Goal: Communication & Community: Ask a question

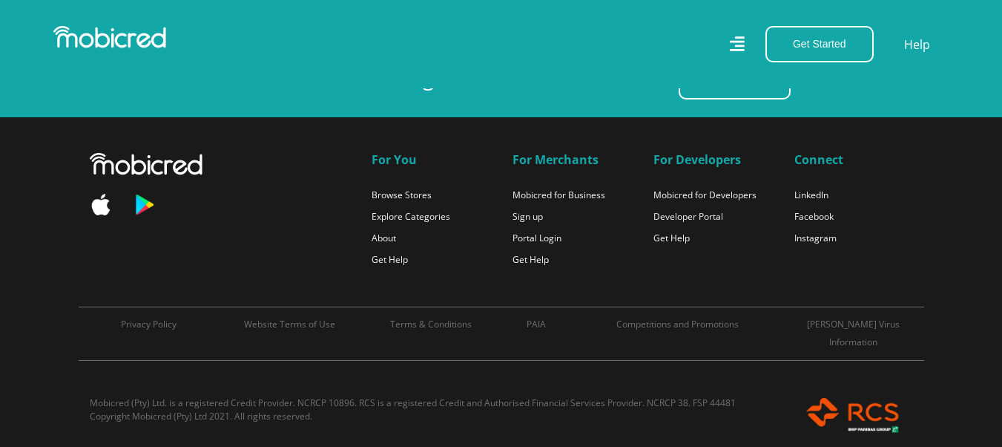
scroll to position [0, 1581]
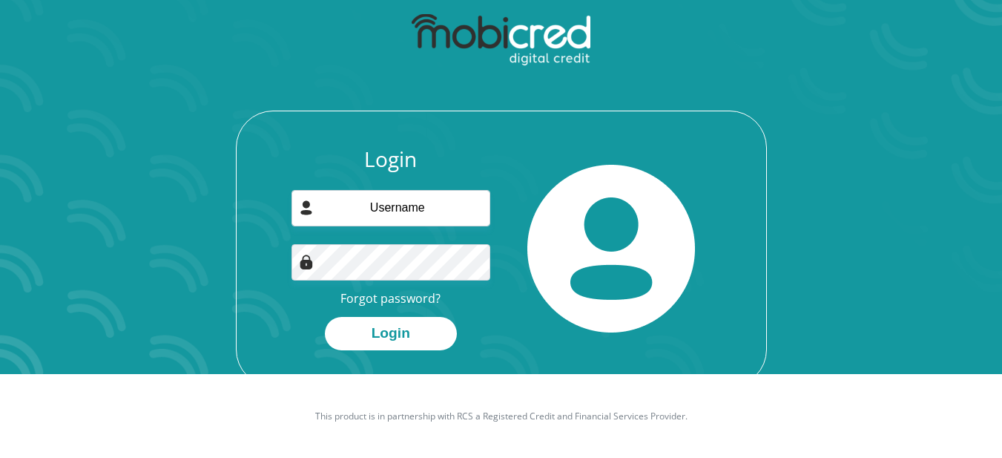
scroll to position [85, 0]
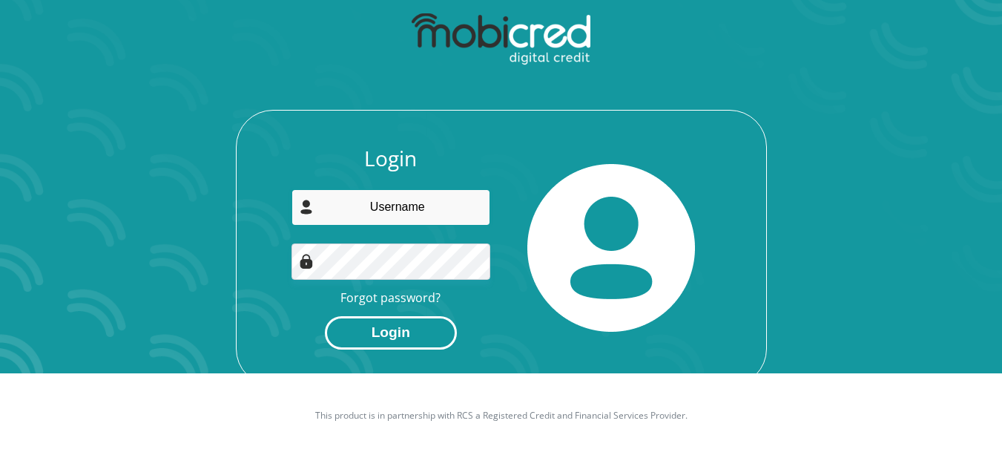
type input "[EMAIL_ADDRESS][DOMAIN_NAME]"
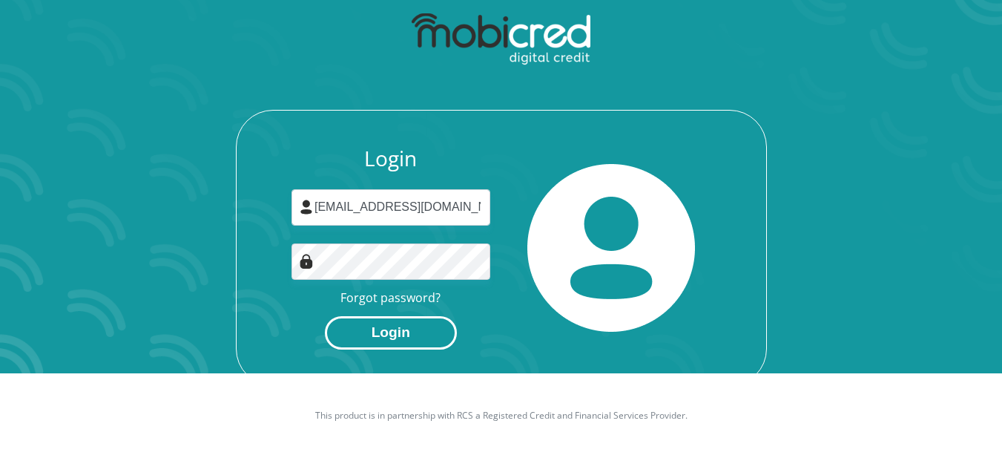
click at [387, 329] on button "Login" at bounding box center [391, 332] width 132 height 33
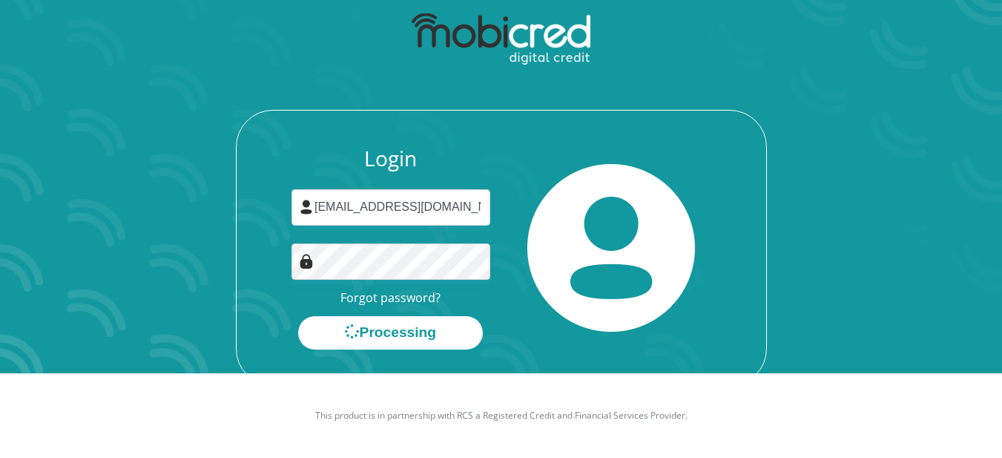
scroll to position [0, 0]
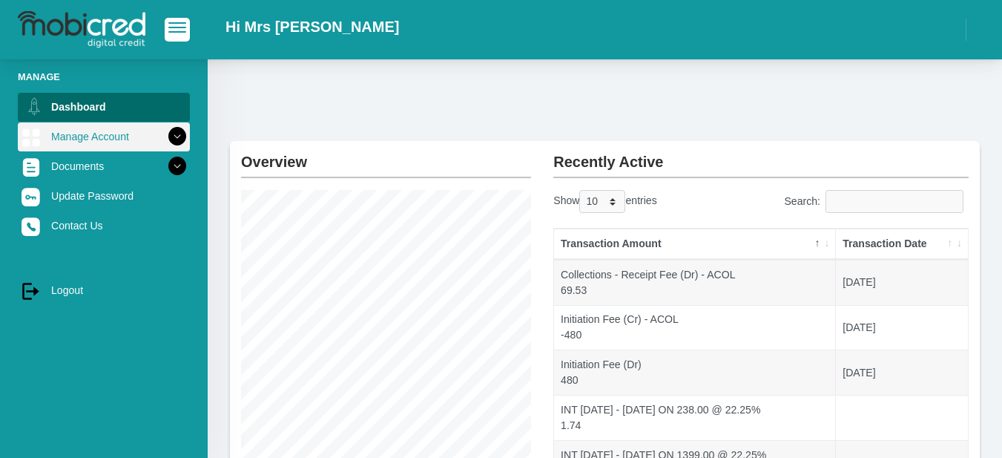
click at [166, 134] on icon at bounding box center [177, 136] width 25 height 25
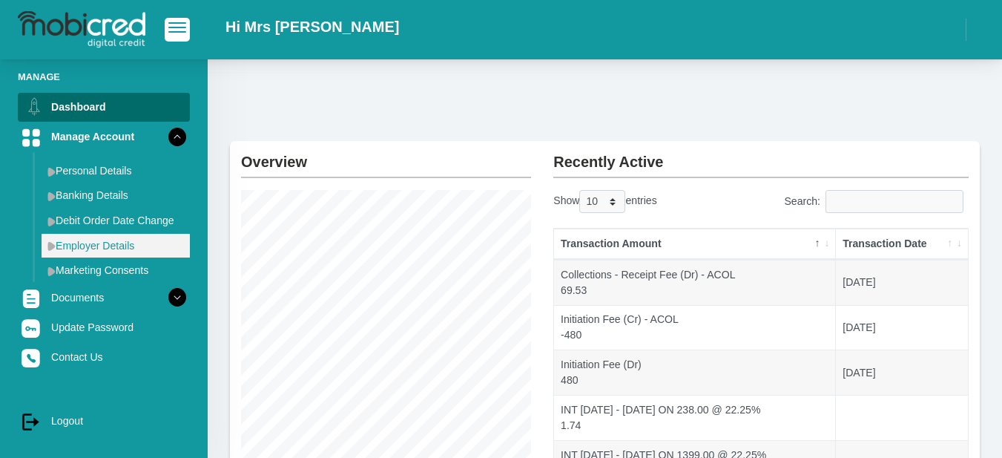
click at [120, 243] on link "Employer Details" at bounding box center [116, 246] width 148 height 24
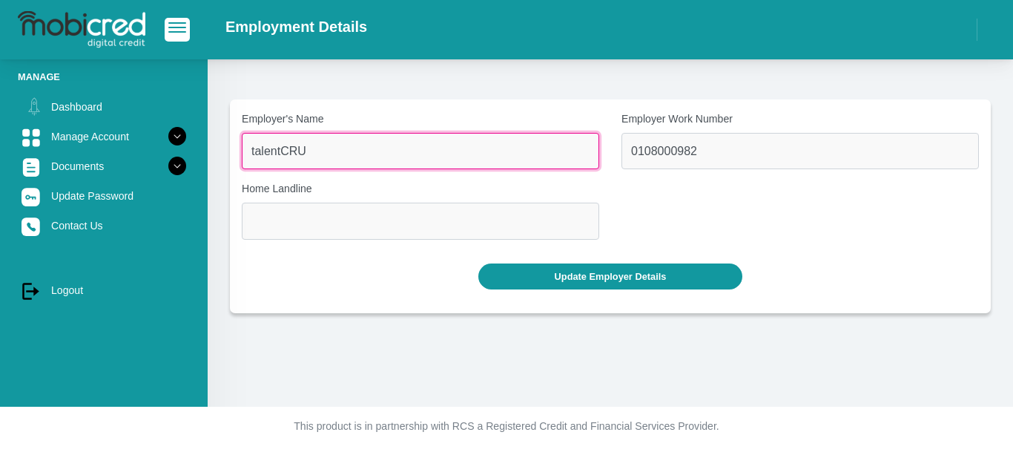
drag, startPoint x: 312, startPoint y: 148, endPoint x: 246, endPoint y: 152, distance: 65.4
click at [246, 152] on input "talentCRU" at bounding box center [421, 151] width 358 height 36
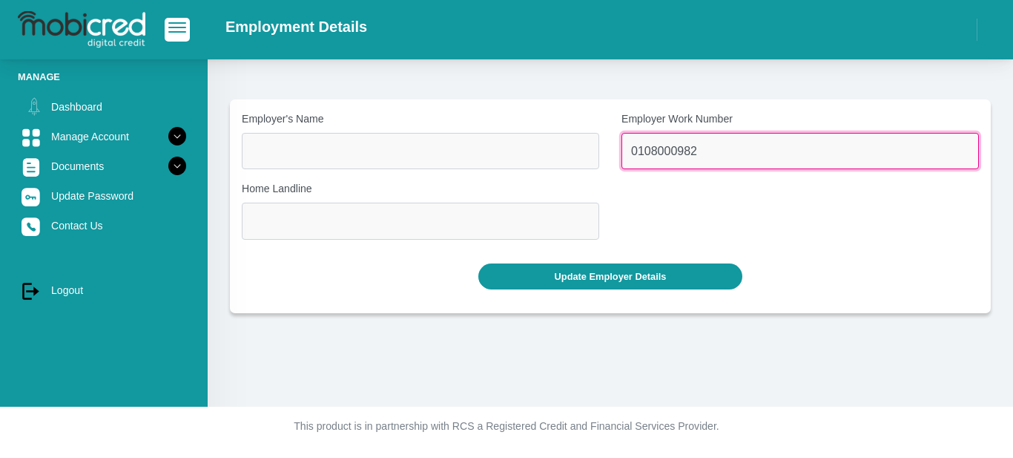
drag, startPoint x: 704, startPoint y: 146, endPoint x: 622, endPoint y: 155, distance: 82.1
click at [622, 155] on input "0108000982" at bounding box center [801, 151] width 358 height 36
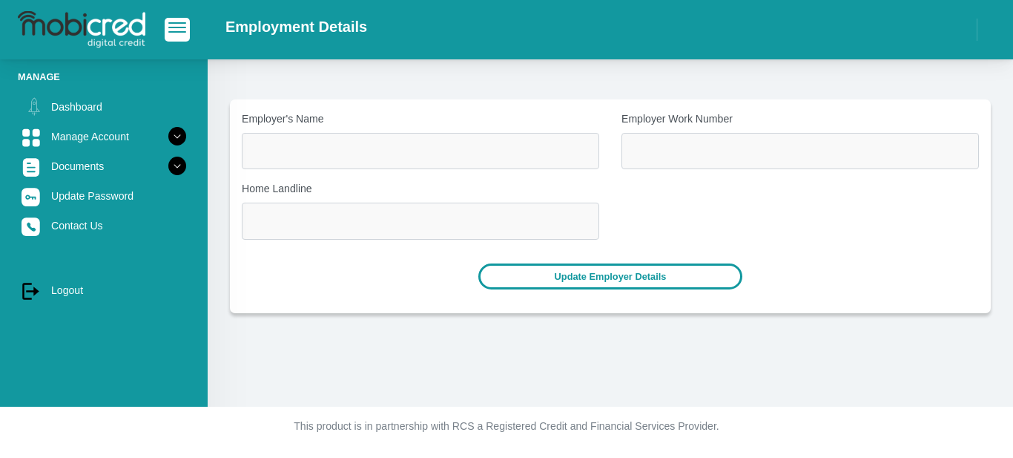
click at [643, 275] on button "Update Employer Details" at bounding box center [610, 276] width 265 height 26
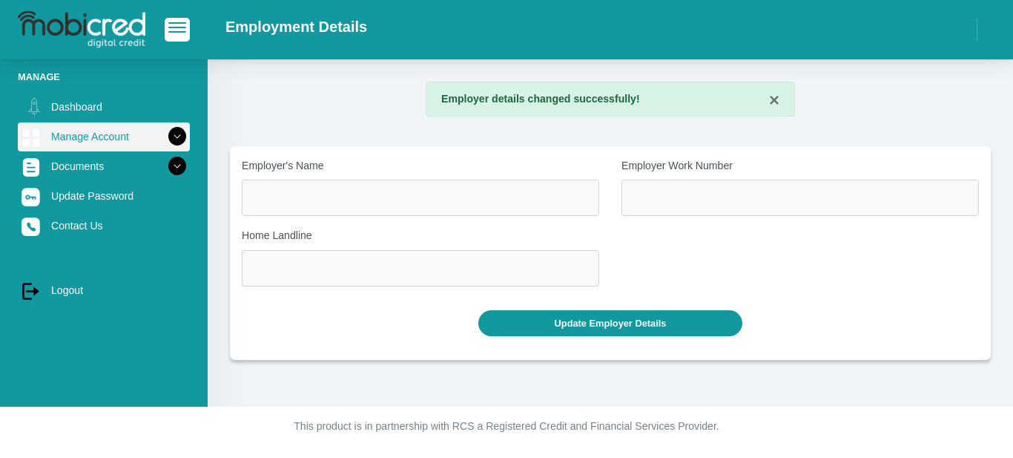
click at [168, 136] on icon at bounding box center [177, 136] width 25 height 25
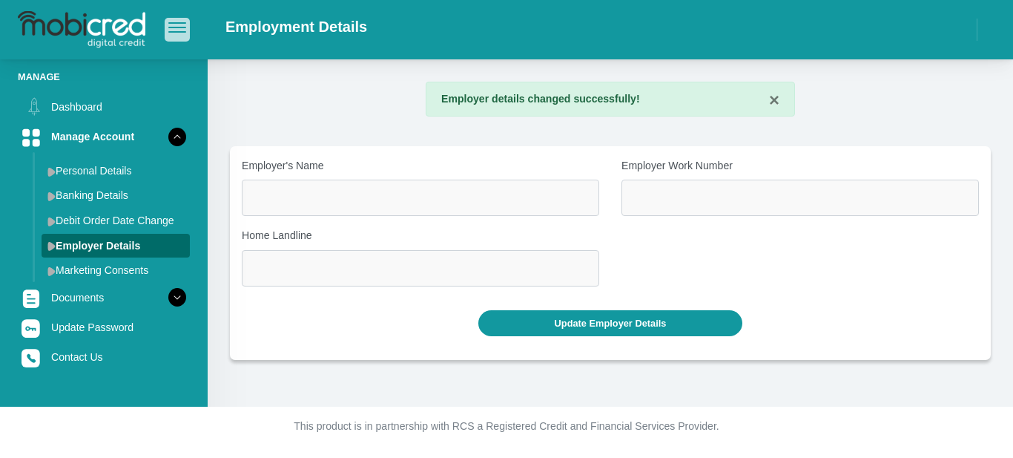
click at [176, 26] on span "button" at bounding box center [177, 27] width 18 height 10
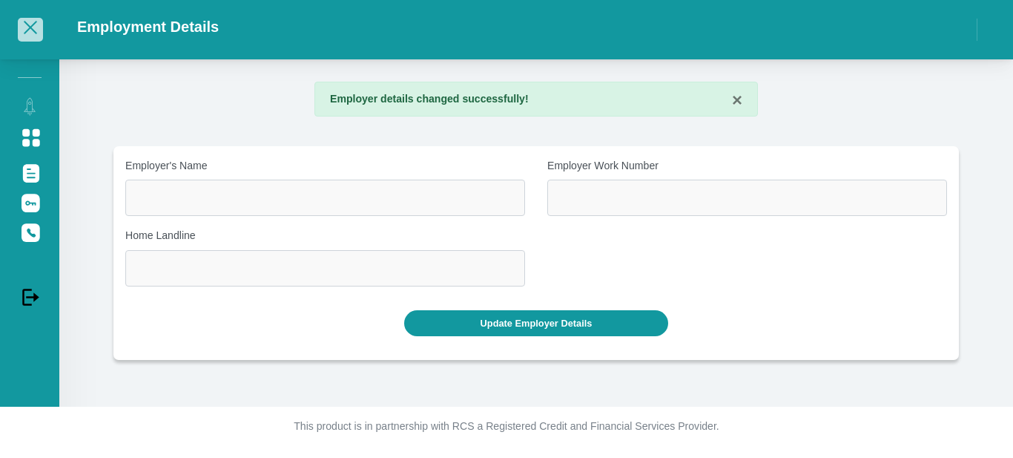
click at [31, 27] on span "button" at bounding box center [30, 27] width 13 height 13
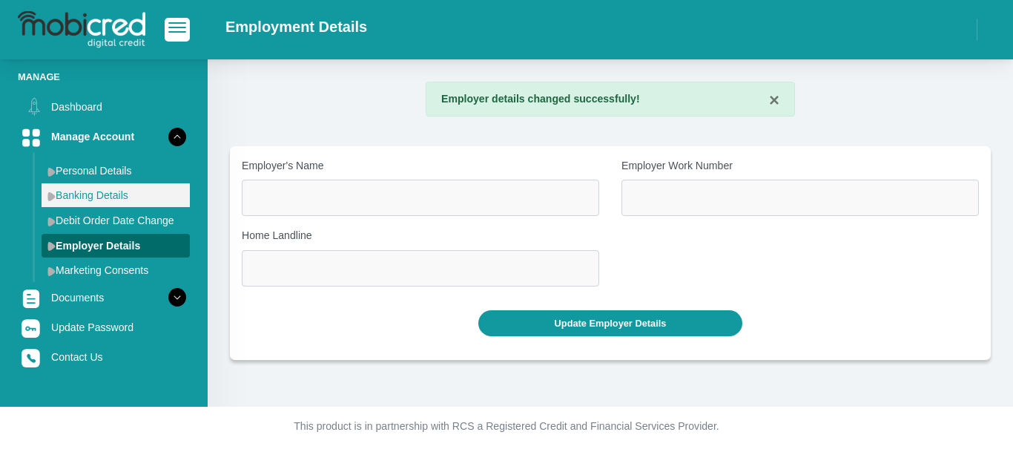
click at [119, 197] on link "Banking Details" at bounding box center [116, 195] width 148 height 24
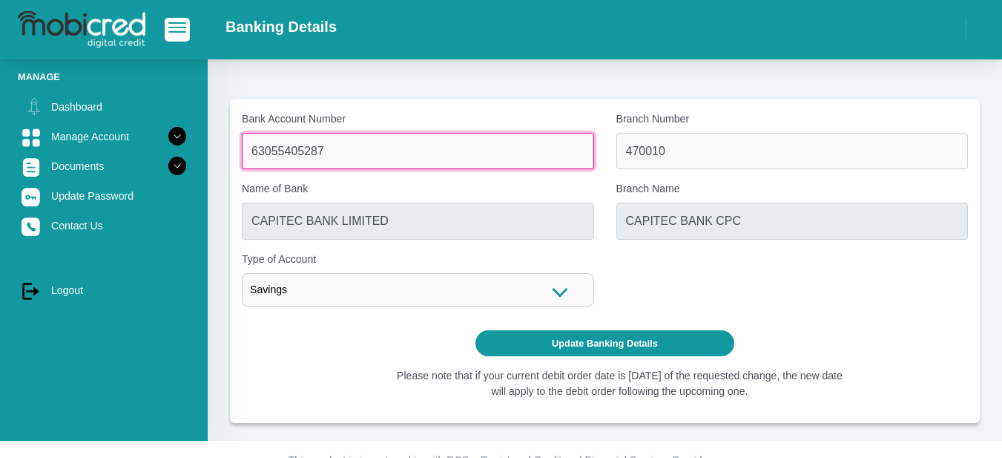
drag, startPoint x: 308, startPoint y: 153, endPoint x: 237, endPoint y: 147, distance: 70.7
click at [237, 147] on div "Bank Account Number 63055405287" at bounding box center [418, 140] width 375 height 58
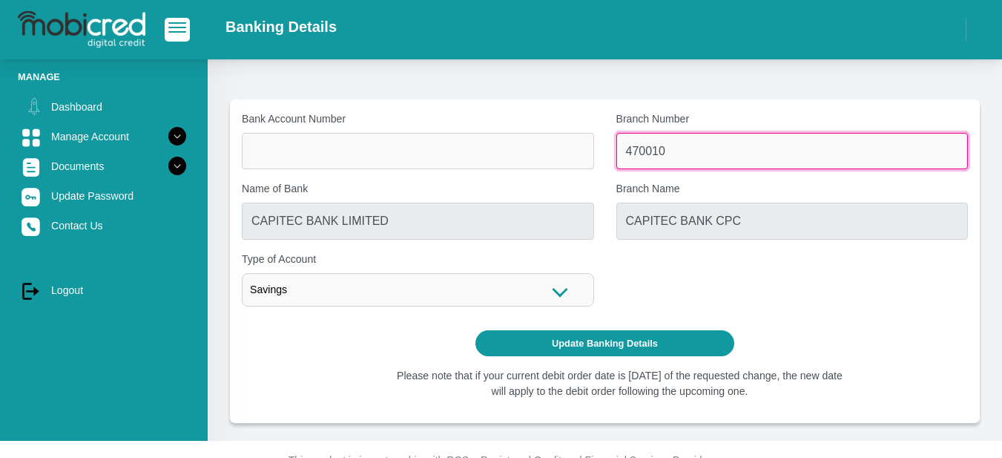
drag, startPoint x: 650, startPoint y: 155, endPoint x: 617, endPoint y: 155, distance: 32.6
click at [617, 155] on input "470010" at bounding box center [792, 151] width 352 height 36
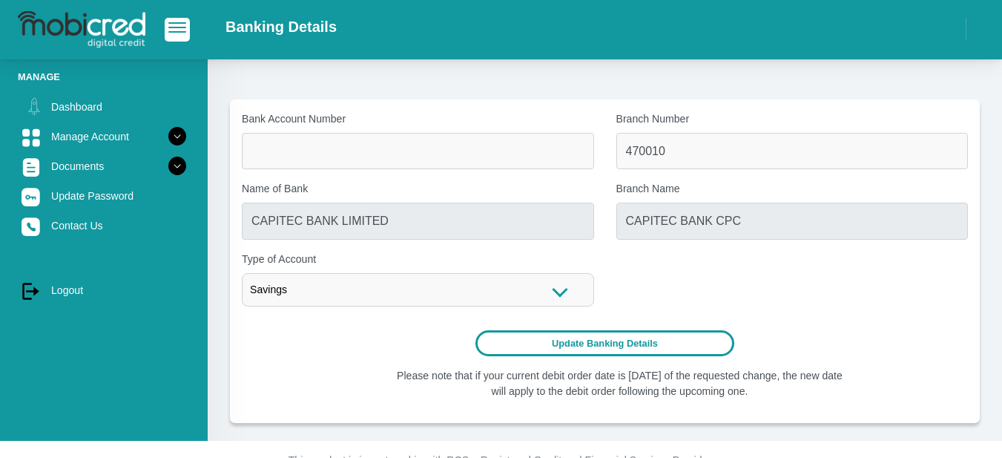
click at [580, 343] on button "Update Banking Details" at bounding box center [604, 343] width 259 height 26
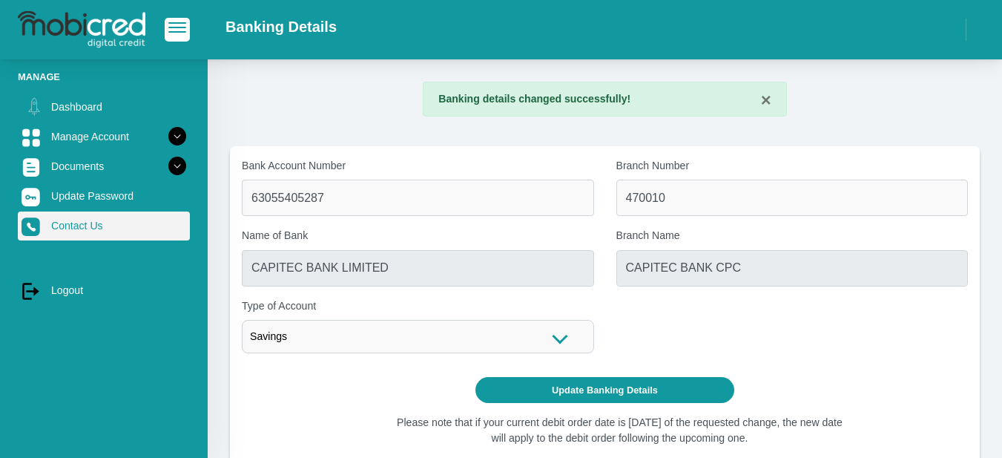
click at [72, 224] on link "Contact Us" at bounding box center [104, 225] width 172 height 28
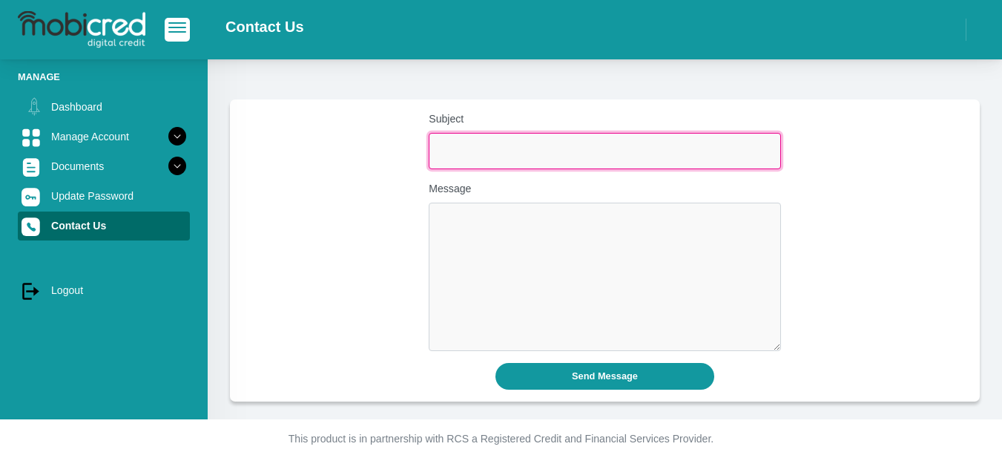
click at [559, 146] on input "Subject" at bounding box center [605, 151] width 352 height 36
type input "Rerenchment"
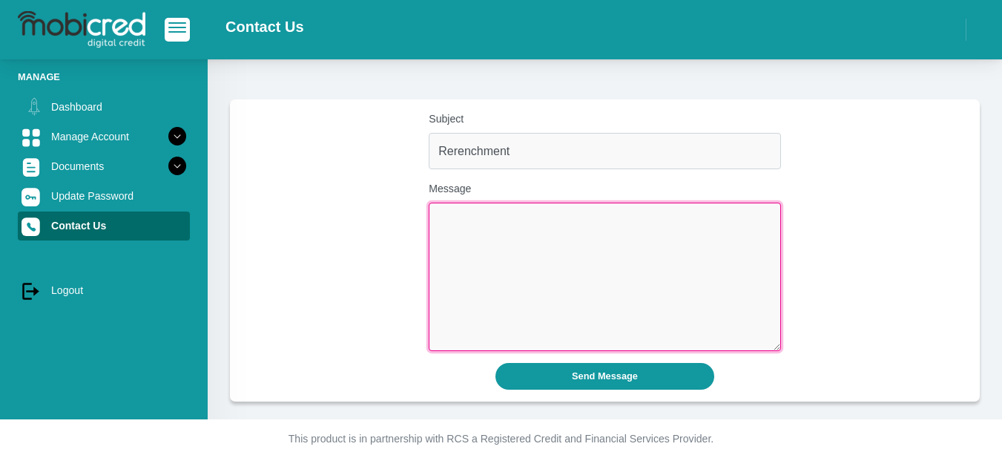
click at [561, 257] on textarea "Message" at bounding box center [605, 276] width 352 height 148
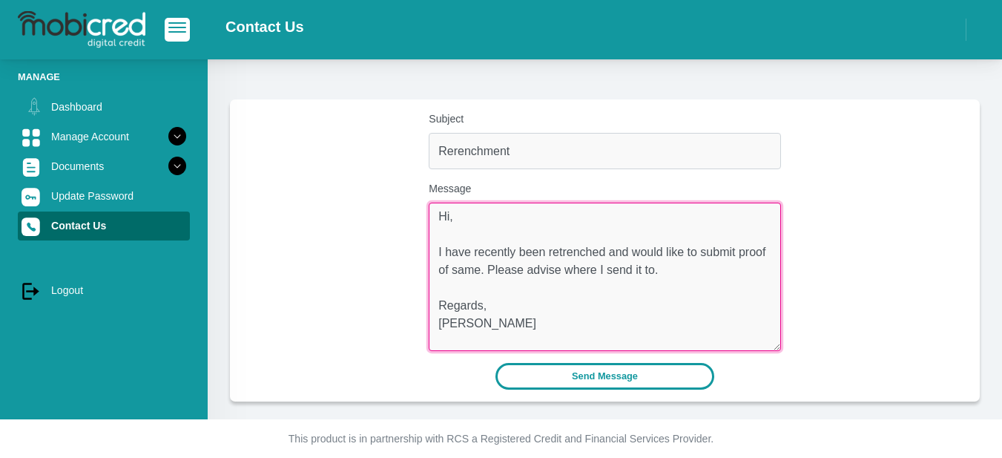
type textarea "Hi, I have recently been retrenched and would like to submit proof of same. Ple…"
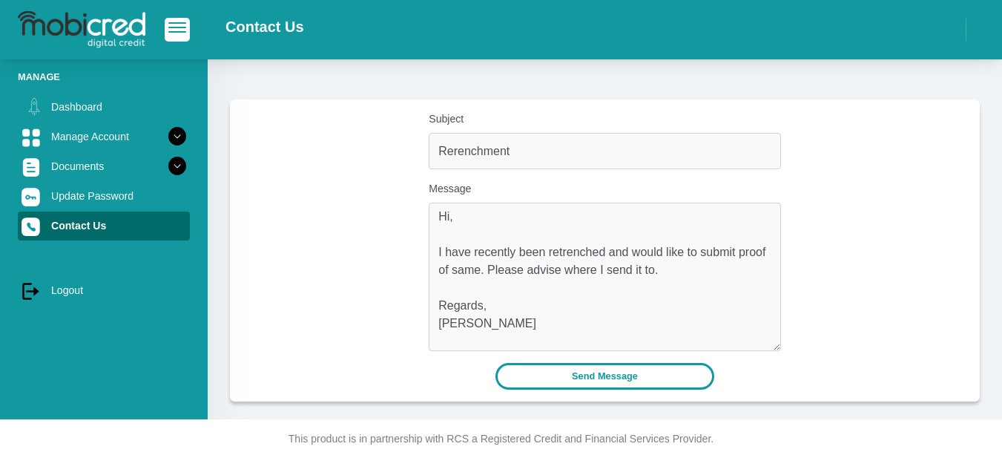
click at [650, 375] on button "Send Message" at bounding box center [604, 376] width 219 height 26
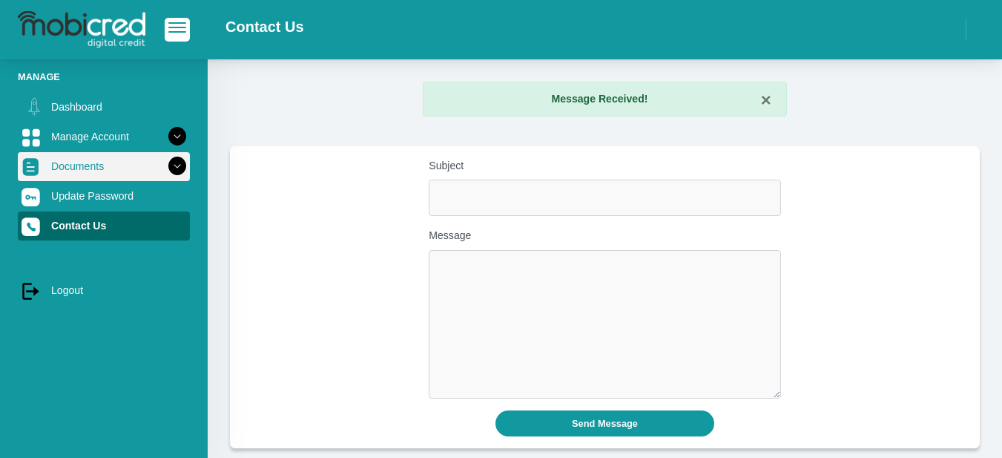
click at [165, 168] on icon at bounding box center [177, 166] width 25 height 25
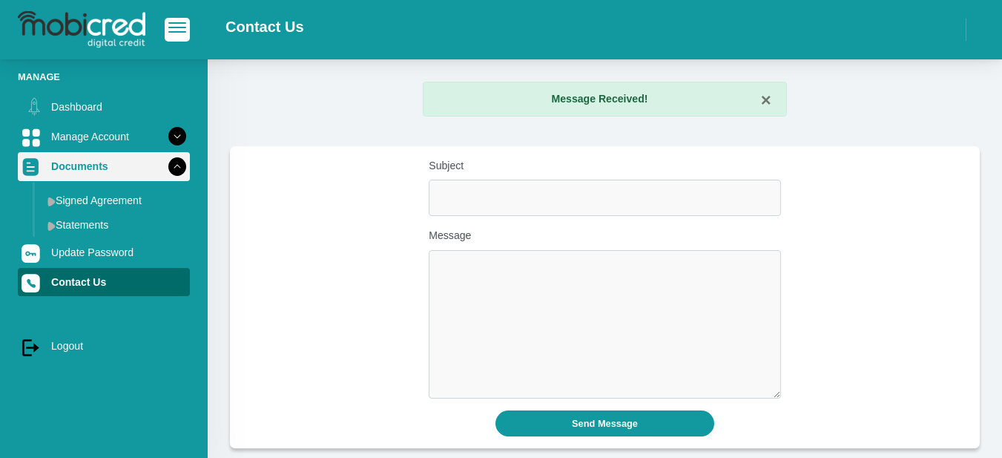
click at [165, 168] on icon at bounding box center [177, 166] width 25 height 25
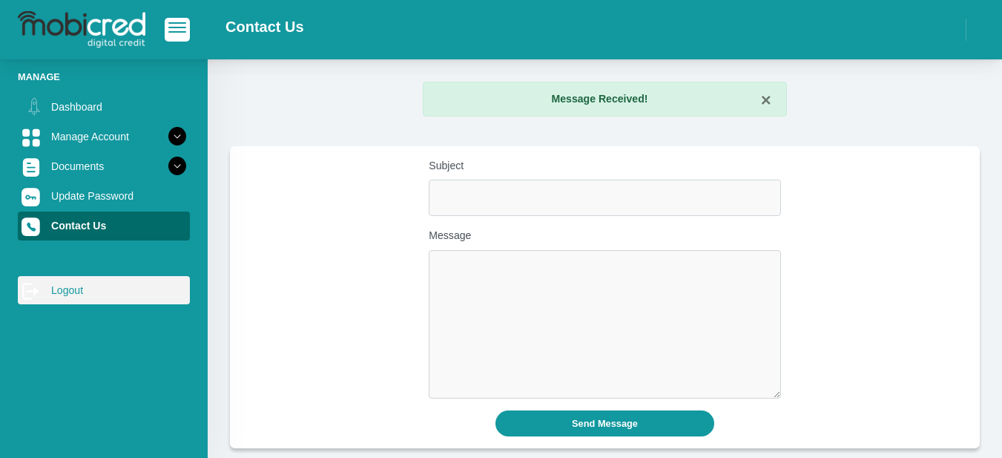
click at [76, 284] on link "log out Logout" at bounding box center [104, 290] width 172 height 28
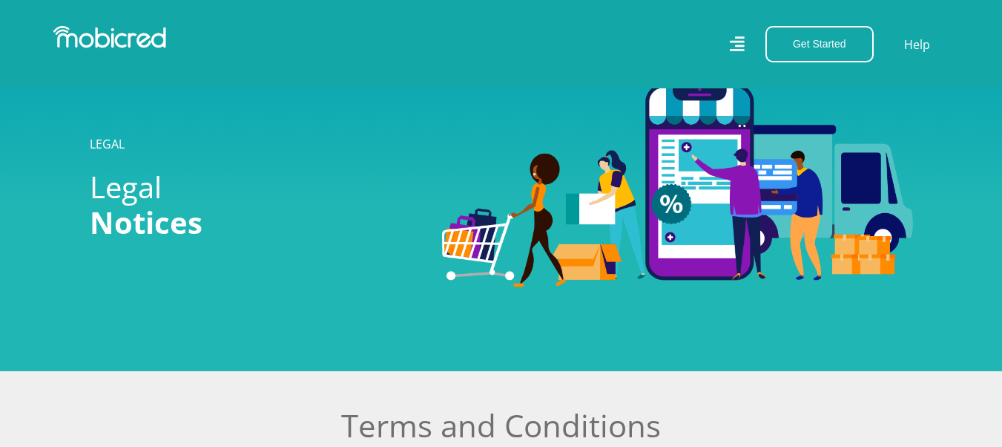
scroll to position [371, 0]
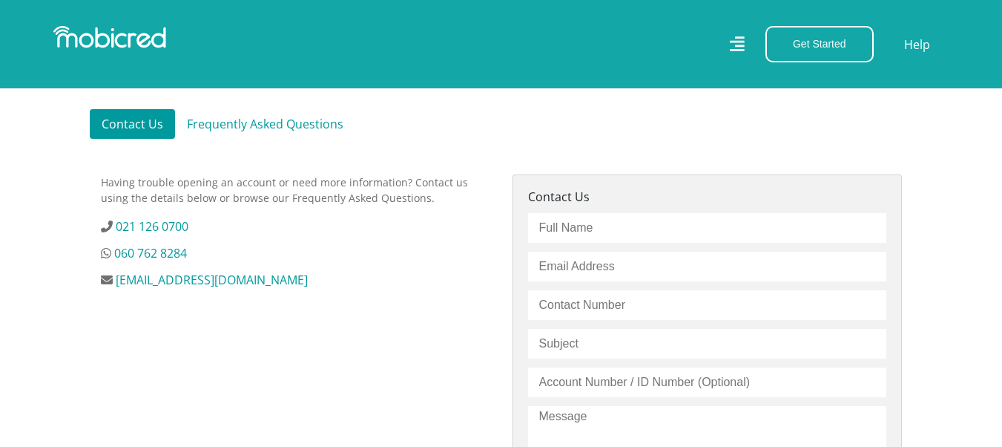
scroll to position [445, 0]
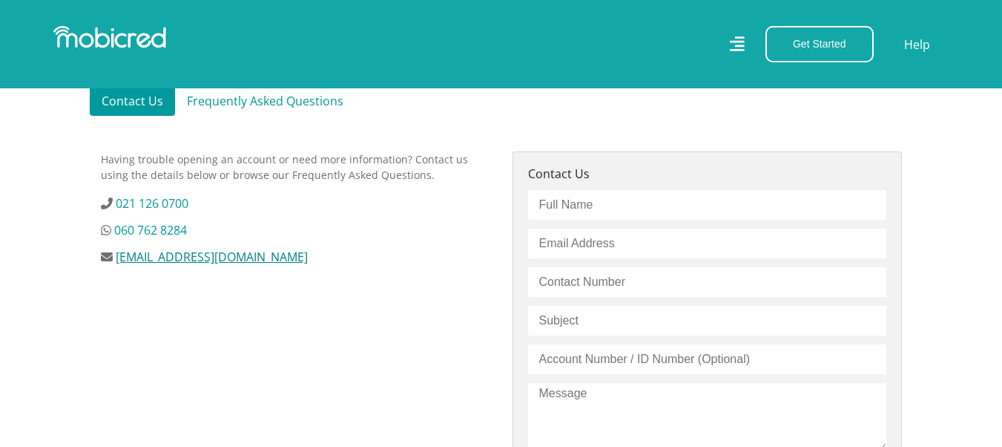
drag, startPoint x: 307, startPoint y: 254, endPoint x: 117, endPoint y: 259, distance: 189.9
click at [117, 259] on li "[EMAIL_ADDRESS][DOMAIN_NAME]" at bounding box center [295, 257] width 389 height 18
